Goal: Information Seeking & Learning: Learn about a topic

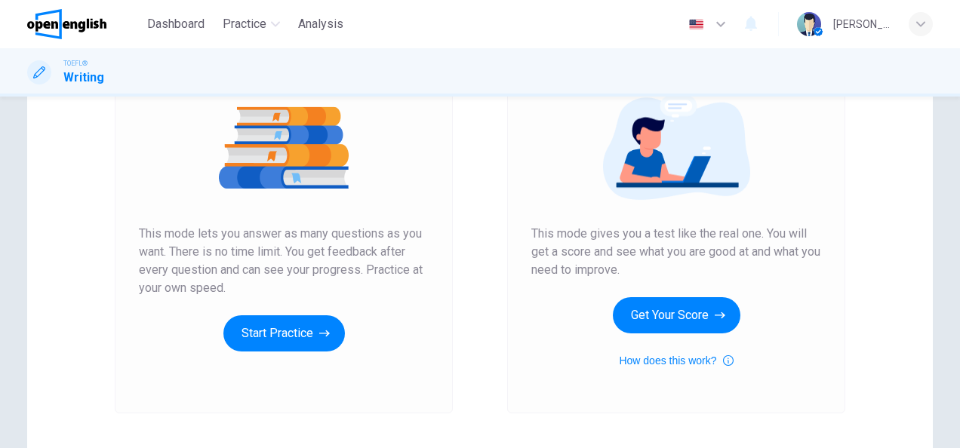
scroll to position [141, 0]
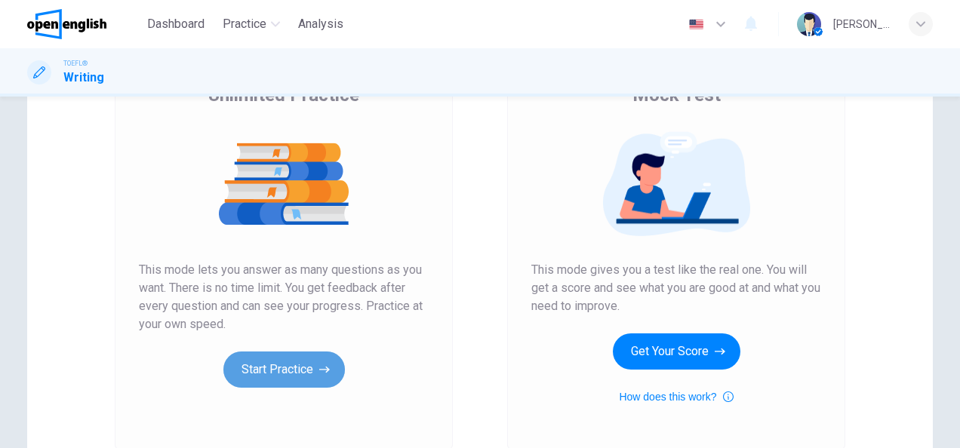
click at [284, 359] on button "Start Practice" at bounding box center [284, 370] width 122 height 36
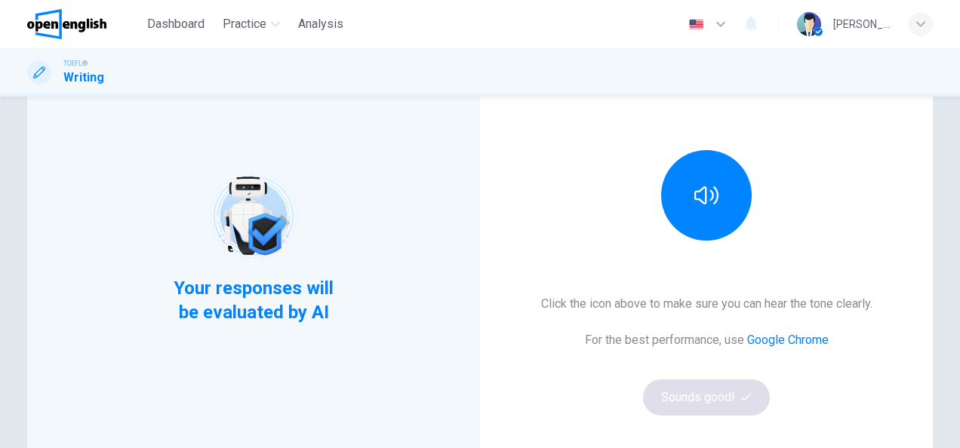
scroll to position [184, 0]
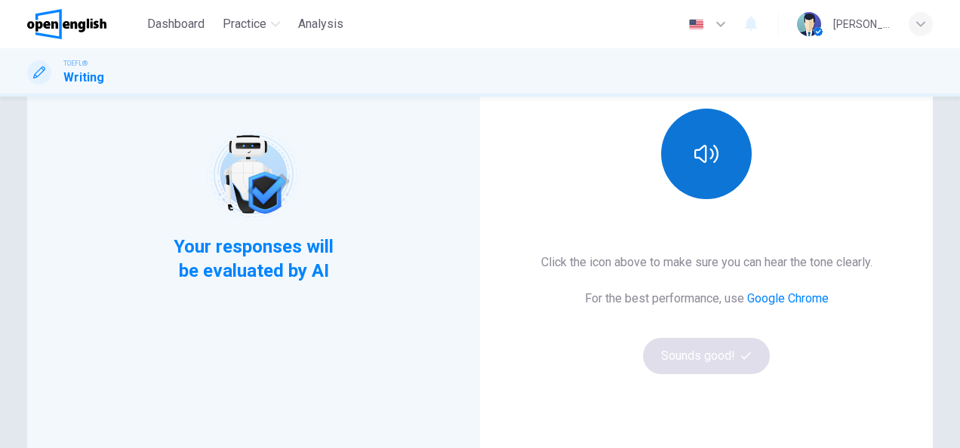
click at [695, 162] on icon "button" at bounding box center [707, 154] width 24 height 24
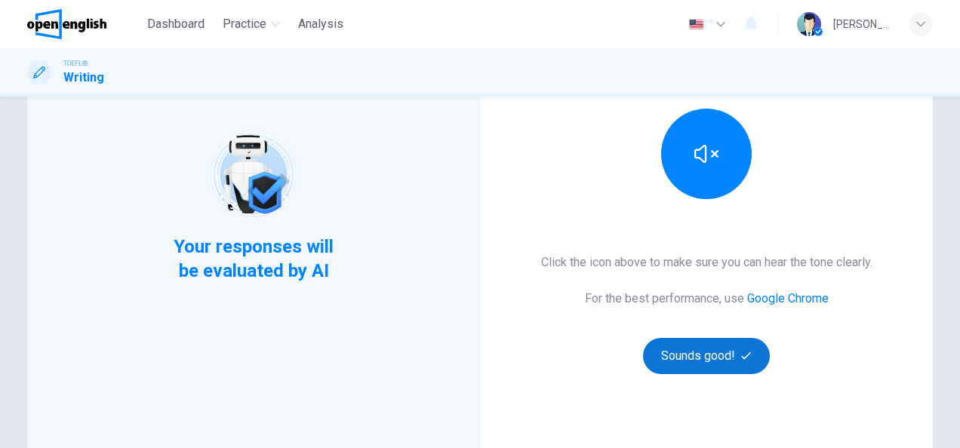
click at [685, 371] on button "Sounds good!" at bounding box center [706, 356] width 127 height 36
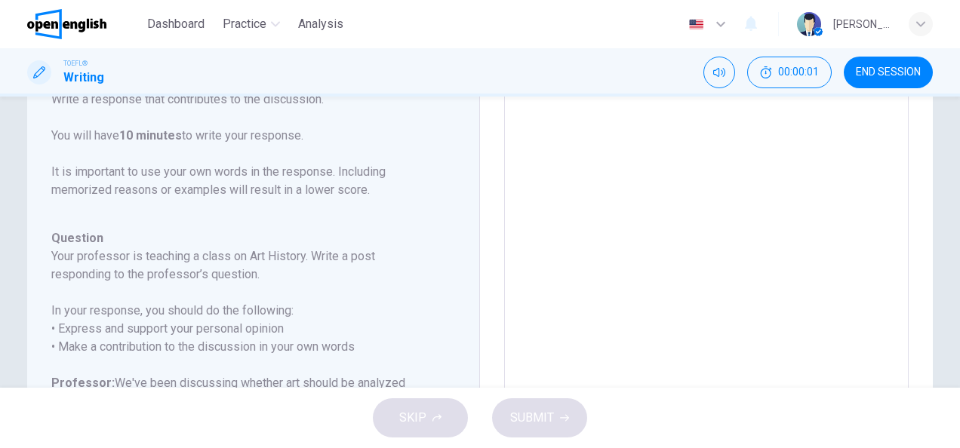
scroll to position [0, 0]
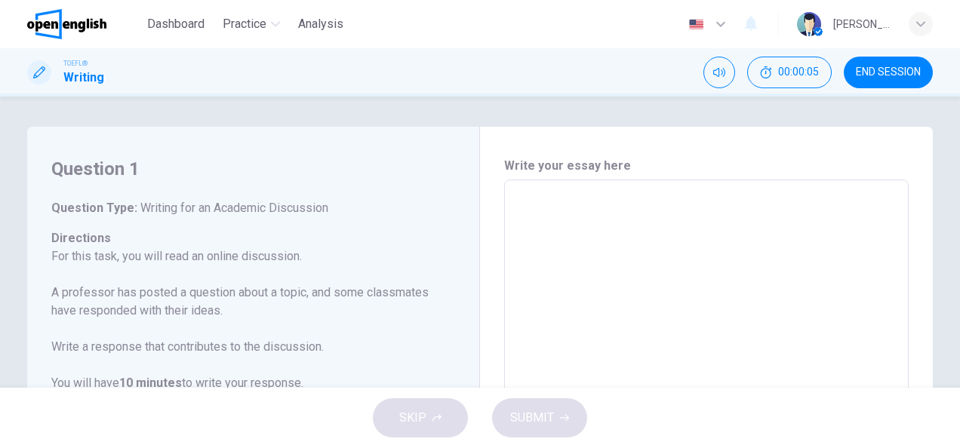
drag, startPoint x: 640, startPoint y: 162, endPoint x: 521, endPoint y: 167, distance: 119.4
click at [521, 167] on h6 "Write your essay here" at bounding box center [706, 166] width 405 height 18
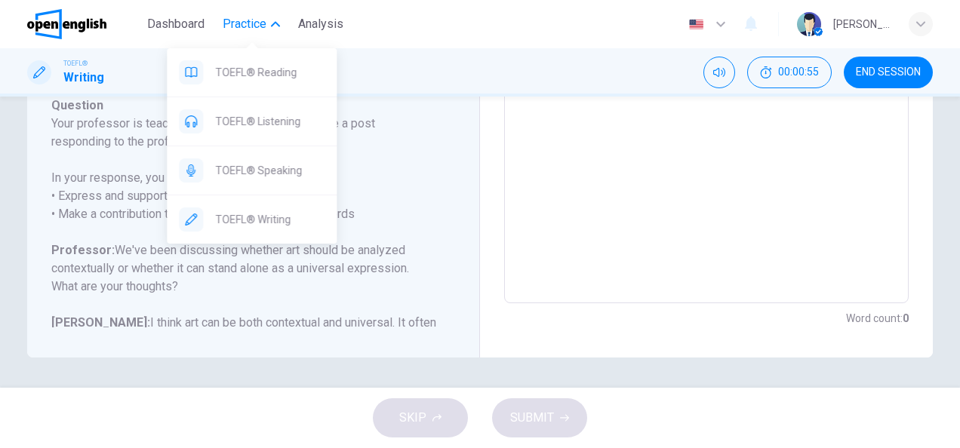
click at [246, 23] on span "Practice" at bounding box center [245, 24] width 44 height 18
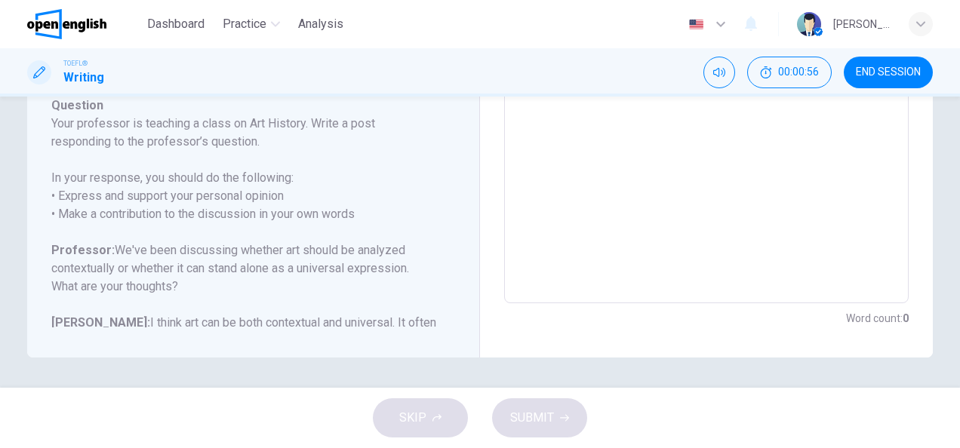
click at [917, 74] on span "END SESSION" at bounding box center [888, 72] width 65 height 12
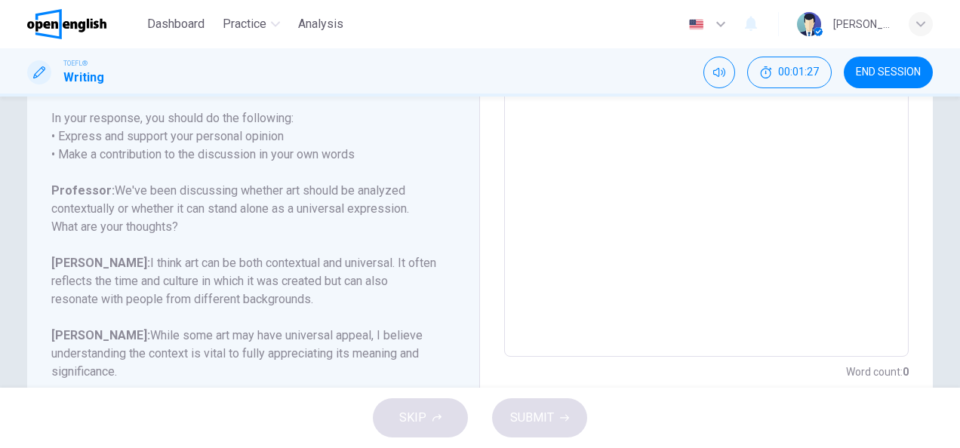
scroll to position [381, 0]
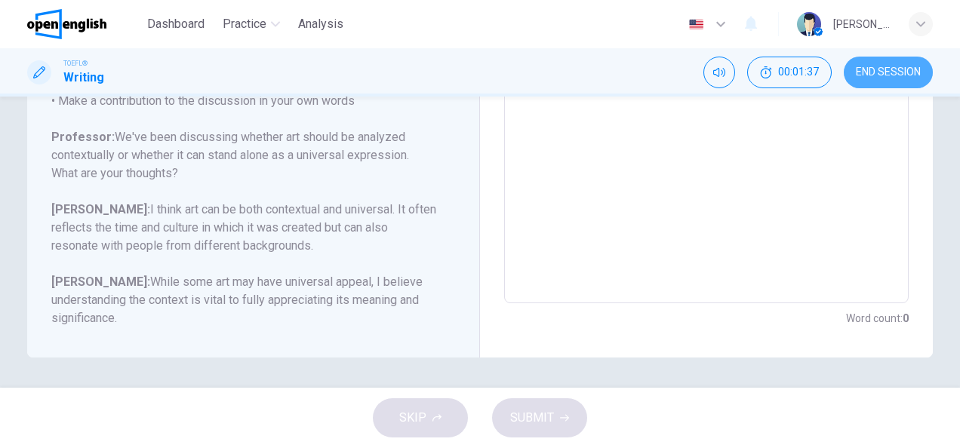
click at [908, 83] on button "END SESSION" at bounding box center [888, 73] width 89 height 32
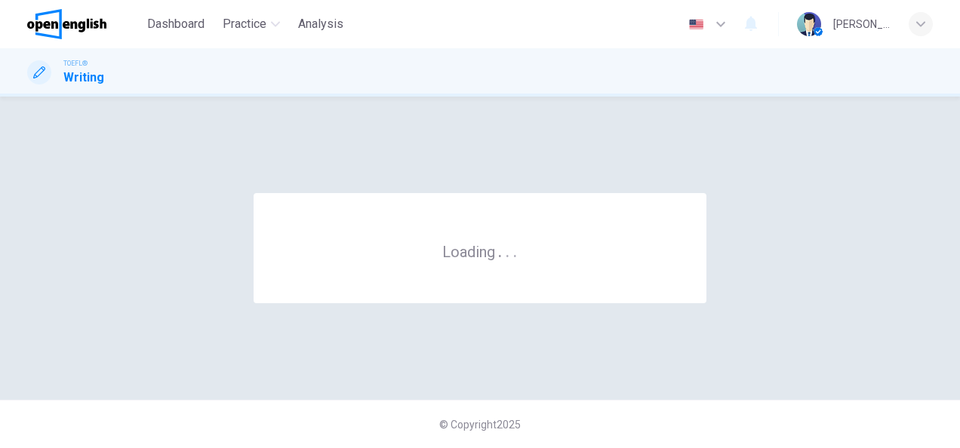
scroll to position [0, 0]
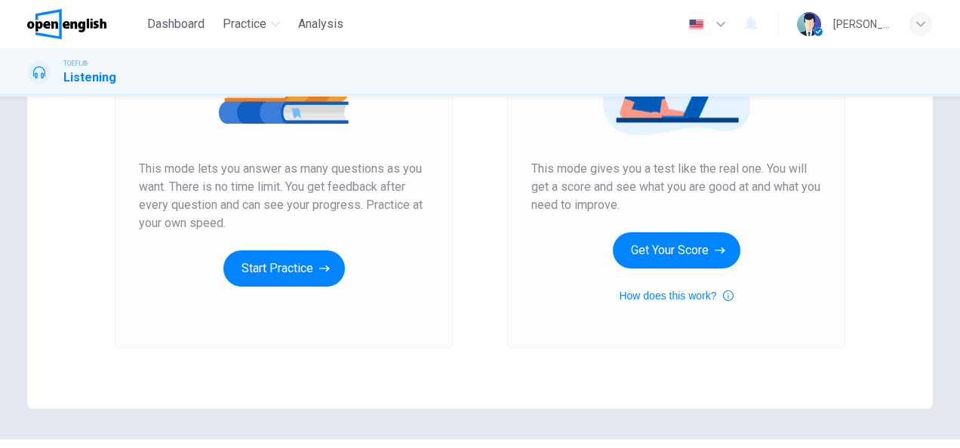
scroll to position [243, 0]
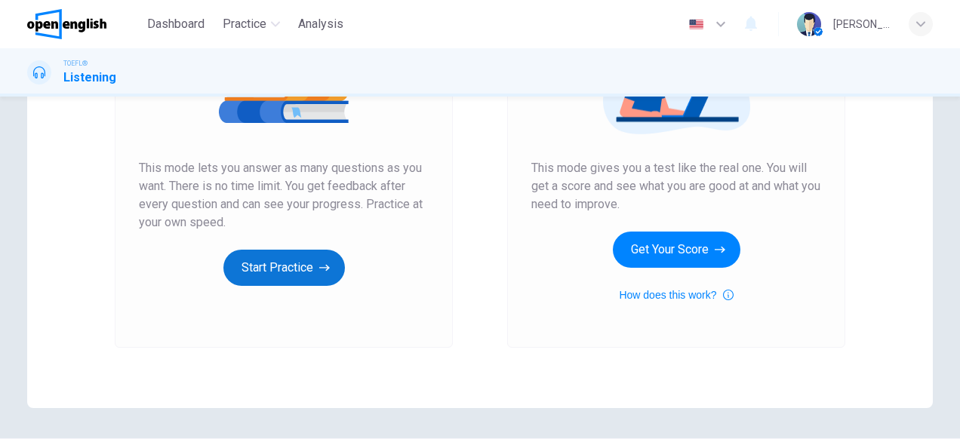
click at [288, 275] on button "Start Practice" at bounding box center [284, 268] width 122 height 36
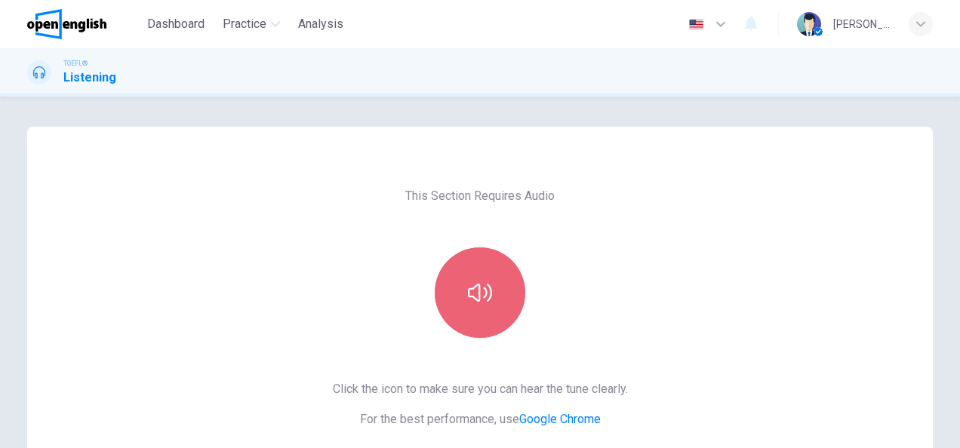
click at [512, 310] on button "button" at bounding box center [480, 293] width 91 height 91
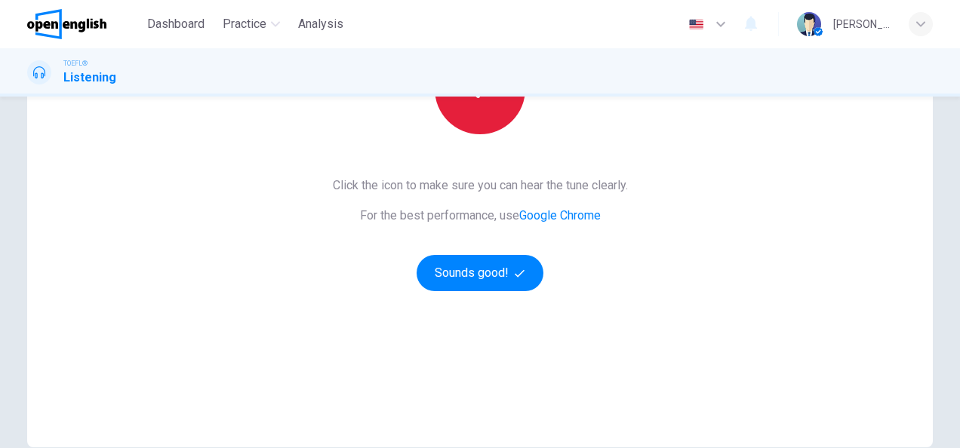
scroll to position [282, 0]
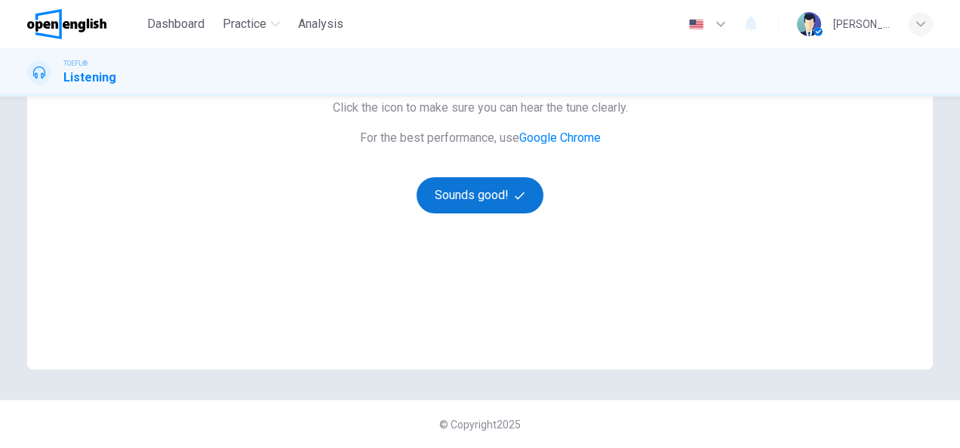
click at [480, 210] on button "Sounds good!" at bounding box center [480, 195] width 127 height 36
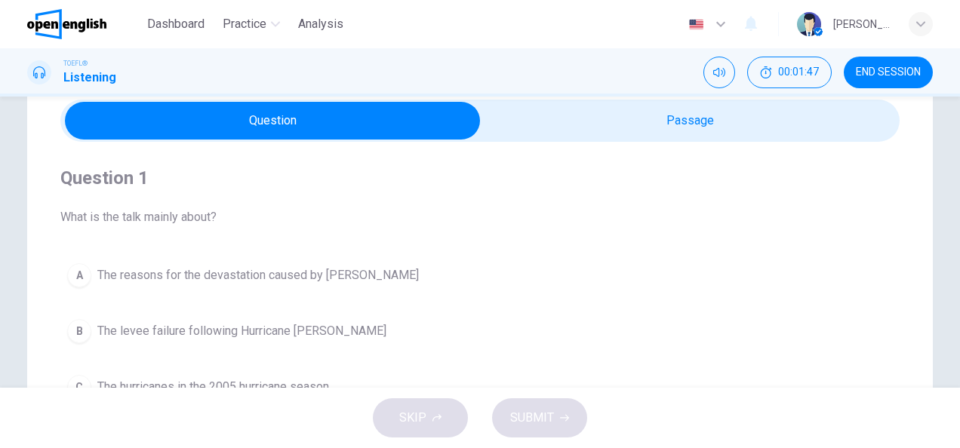
scroll to position [88, 0]
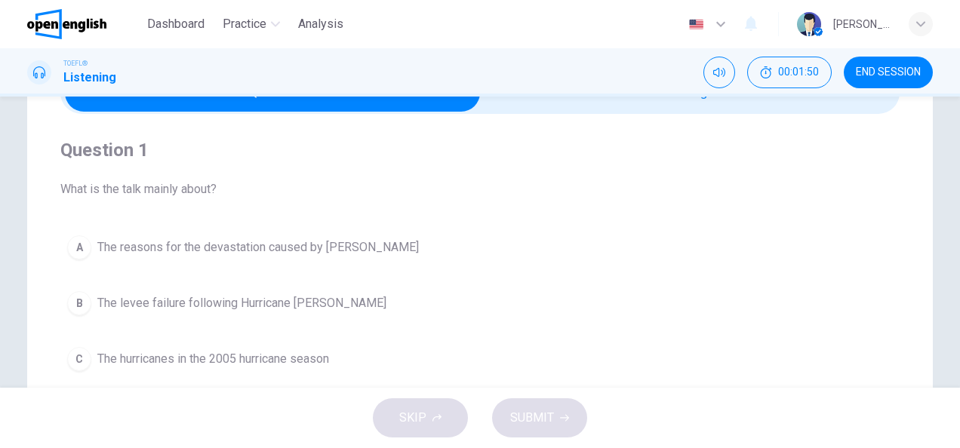
drag, startPoint x: 874, startPoint y: 79, endPoint x: 747, endPoint y: 274, distance: 233.5
click at [747, 274] on div "Dashboard Practice Analysis English ** ​ [PERSON_NAME] TOEFL® Listening 00:01:5…" at bounding box center [480, 224] width 960 height 448
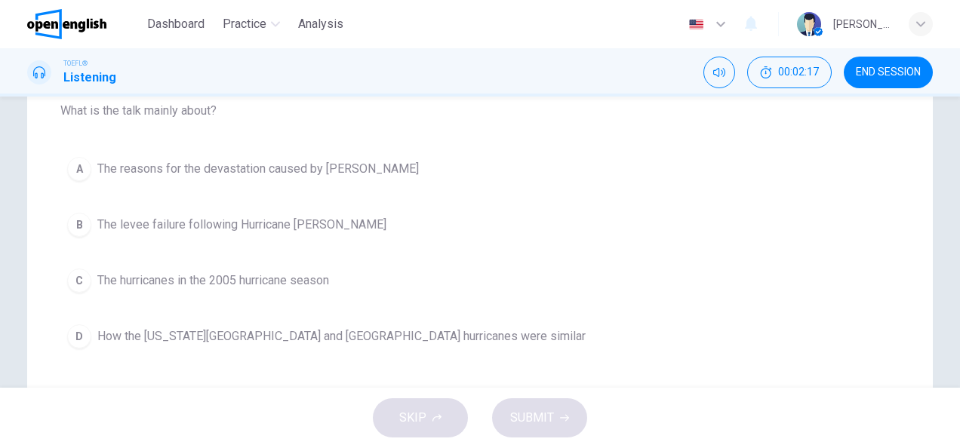
scroll to position [168, 0]
drag, startPoint x: 340, startPoint y: 278, endPoint x: 346, endPoint y: 299, distance: 22.0
click at [346, 299] on div "A The reasons for the devastation caused by [PERSON_NAME] The levee failure fol…" at bounding box center [480, 251] width 840 height 205
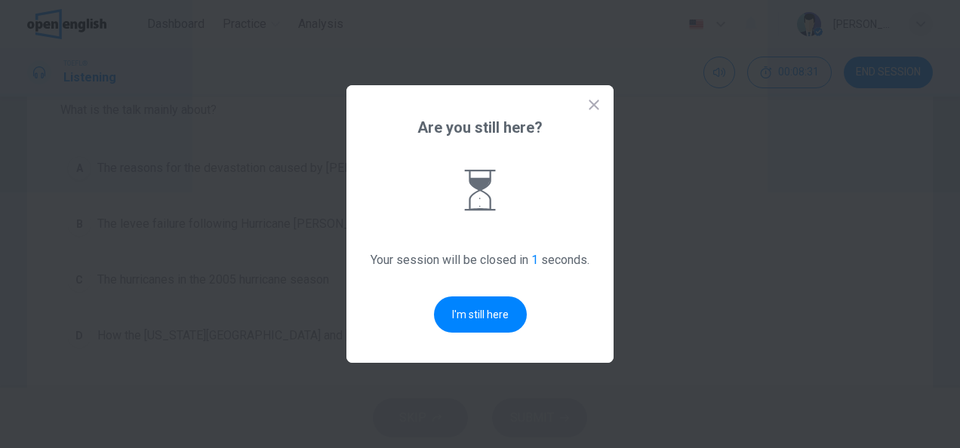
scroll to position [0, 0]
